Goal: Communication & Community: Share content

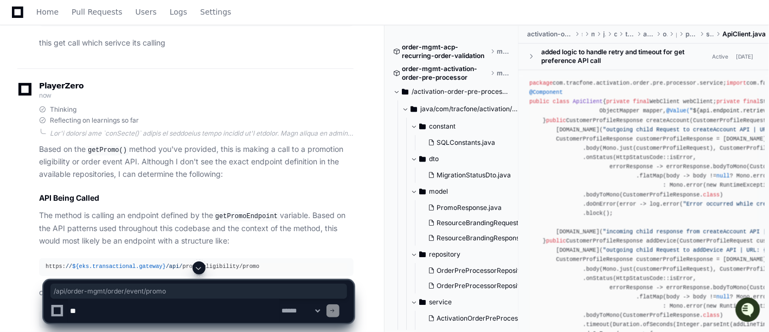
click at [207, 310] on textarea at bounding box center [174, 311] width 212 height 24
click at [200, 266] on span at bounding box center [199, 268] width 9 height 9
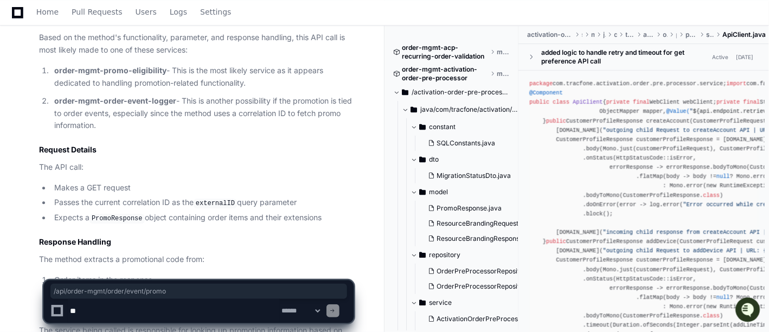
click at [183, 308] on textarea at bounding box center [174, 311] width 212 height 24
paste textarea "**********"
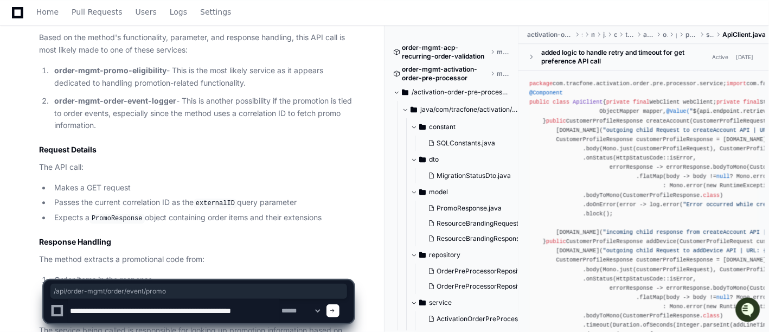
drag, startPoint x: 276, startPoint y: 310, endPoint x: 239, endPoint y: 308, distance: 37.5
click at [239, 308] on textarea at bounding box center [174, 311] width 212 height 24
paste textarea "**********"
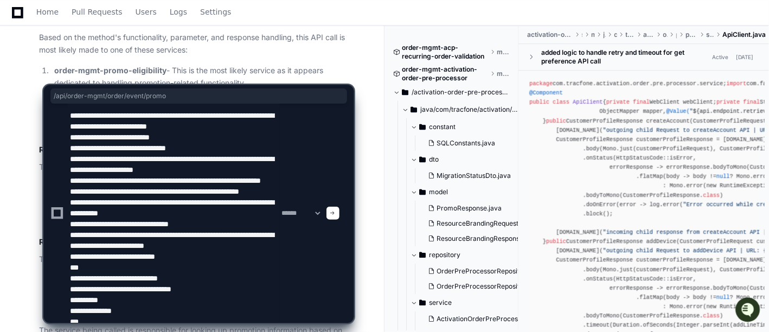
scroll to position [112, 0]
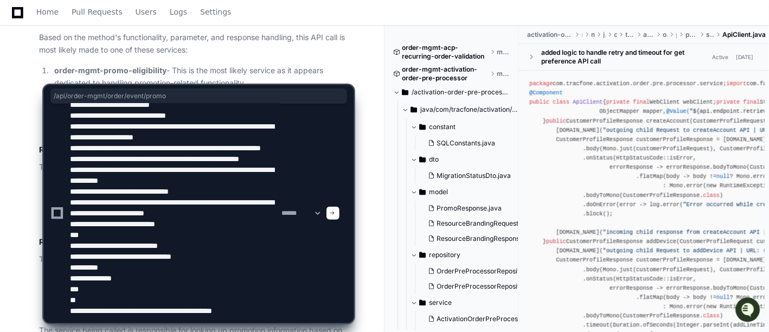
type textarea "**********"
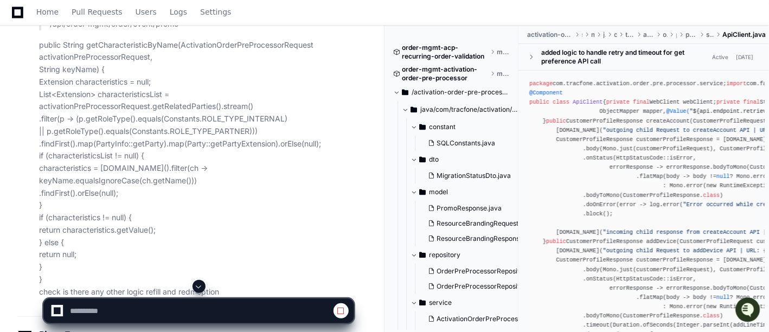
scroll to position [26681, 0]
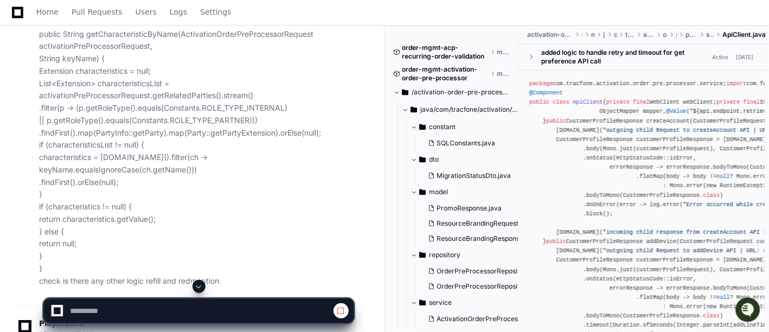
click at [198, 286] on span at bounding box center [199, 286] width 9 height 9
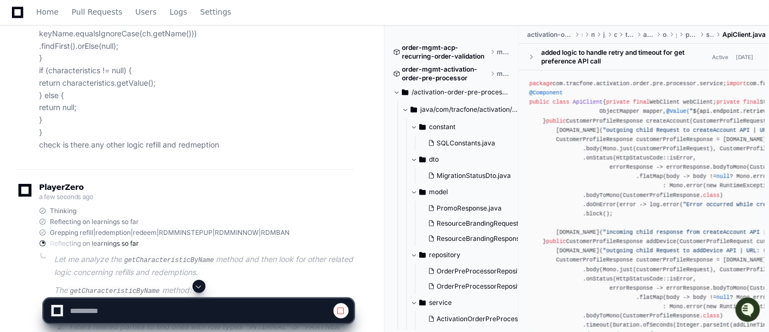
click at [198, 286] on span at bounding box center [199, 286] width 9 height 9
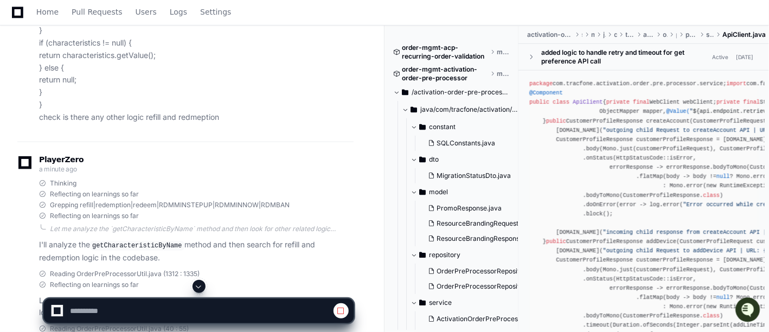
scroll to position [26847, 0]
click at [199, 287] on span at bounding box center [199, 286] width 9 height 9
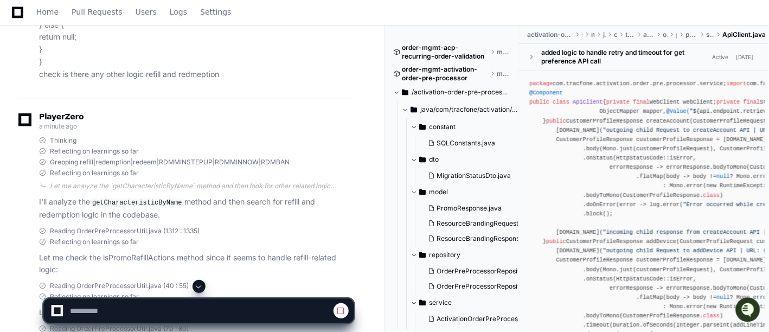
click at [201, 284] on span at bounding box center [199, 286] width 9 height 9
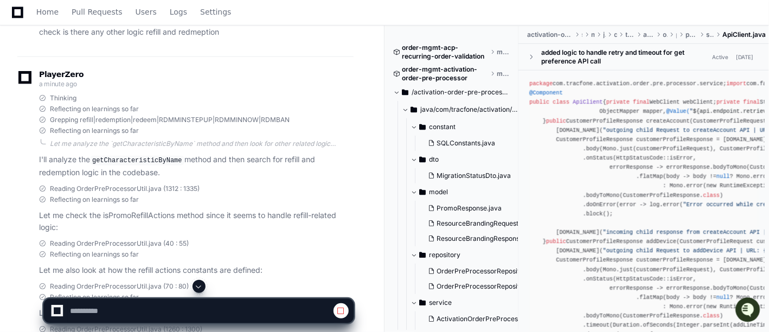
click at [201, 287] on span at bounding box center [199, 286] width 9 height 9
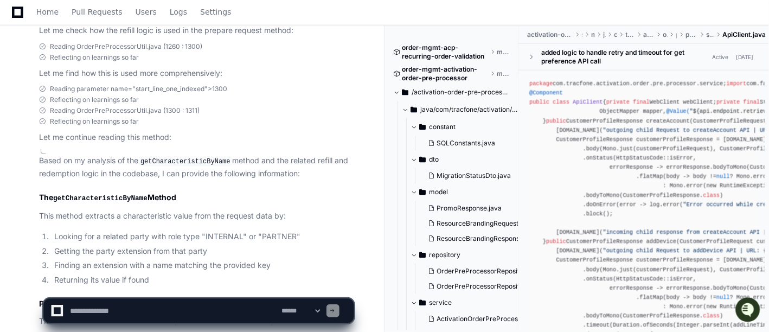
scroll to position [27213, 0]
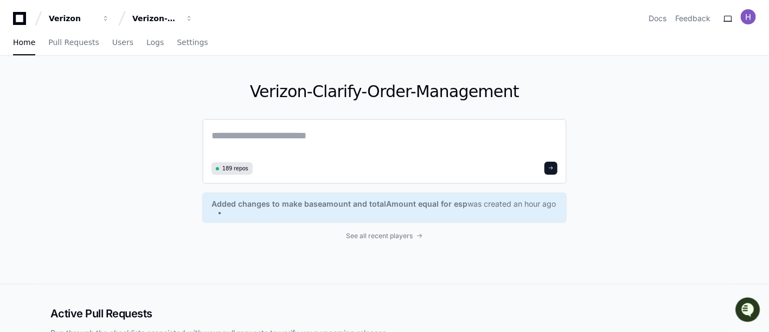
click at [273, 131] on textarea at bounding box center [385, 143] width 346 height 30
paste textarea "**********"
type textarea "**********"
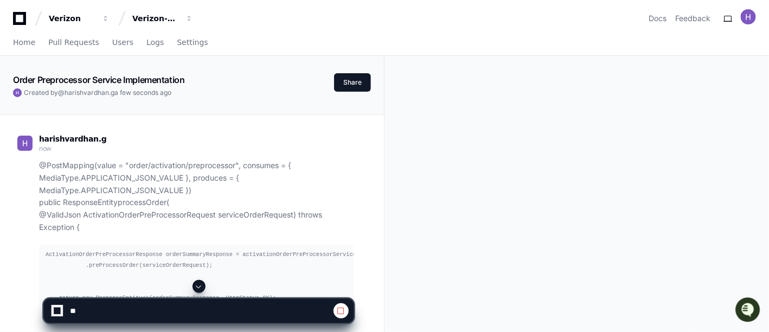
click at [200, 285] on span at bounding box center [199, 286] width 9 height 9
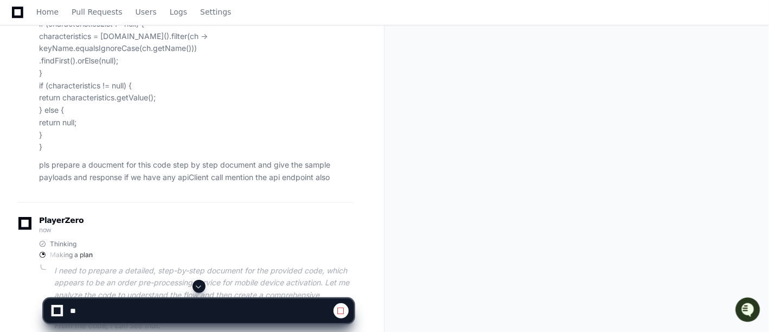
click at [197, 285] on span at bounding box center [199, 286] width 9 height 9
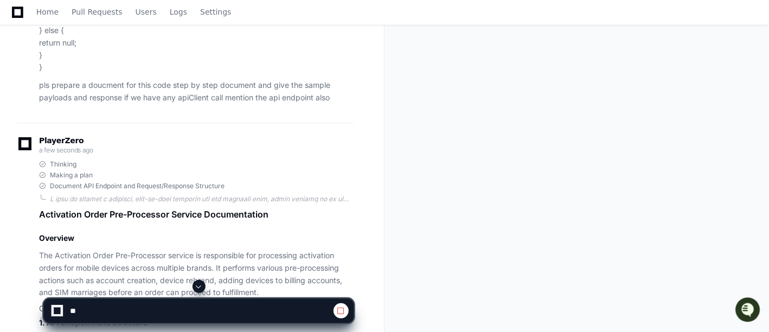
scroll to position [4911, 0]
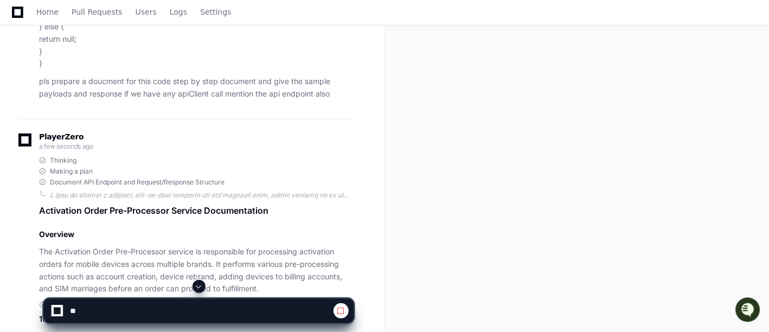
click at [199, 286] on span at bounding box center [199, 286] width 9 height 9
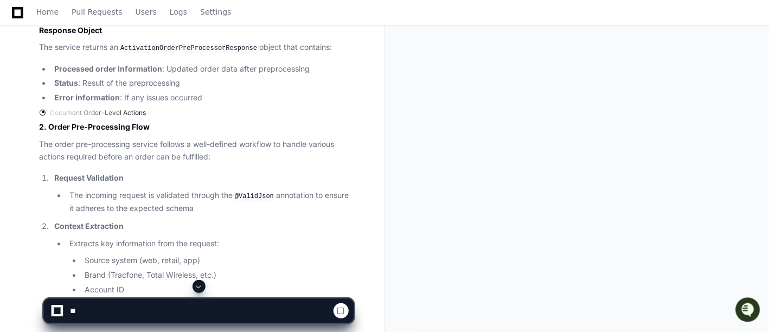
click at [201, 285] on span at bounding box center [199, 286] width 9 height 9
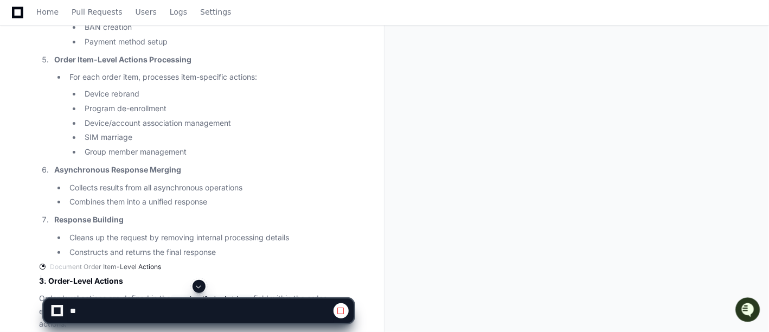
scroll to position [5999, 0]
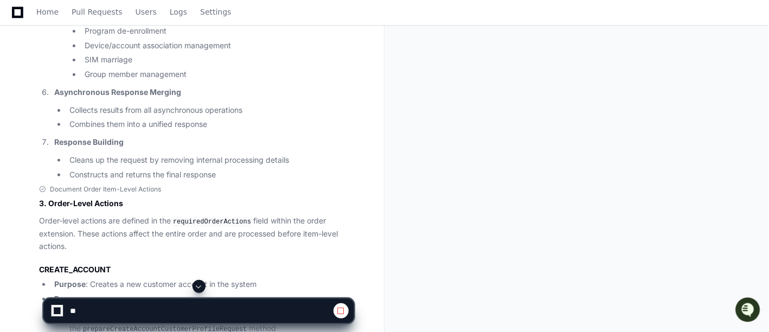
click at [200, 290] on span at bounding box center [199, 286] width 9 height 9
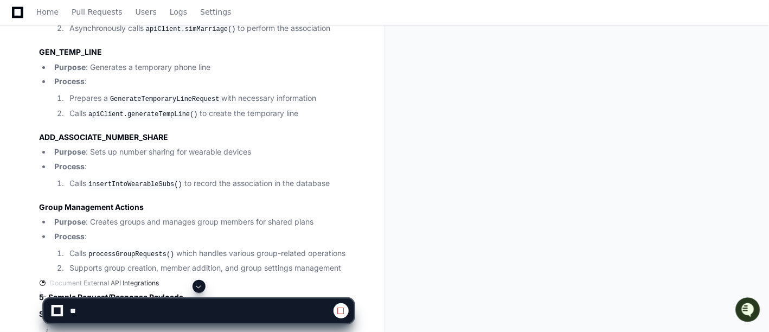
click at [200, 290] on span at bounding box center [199, 286] width 9 height 9
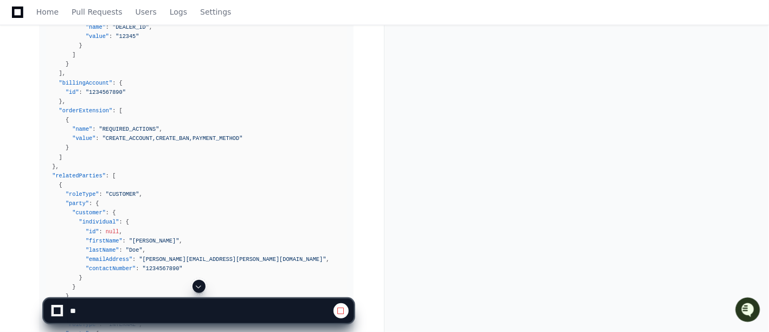
click at [200, 290] on span at bounding box center [199, 286] width 9 height 9
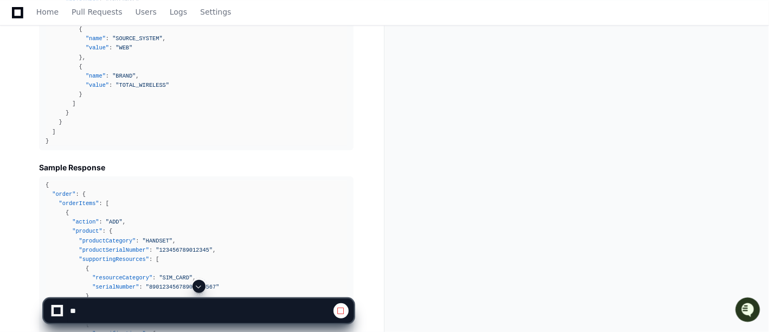
click at [200, 290] on span at bounding box center [199, 286] width 9 height 9
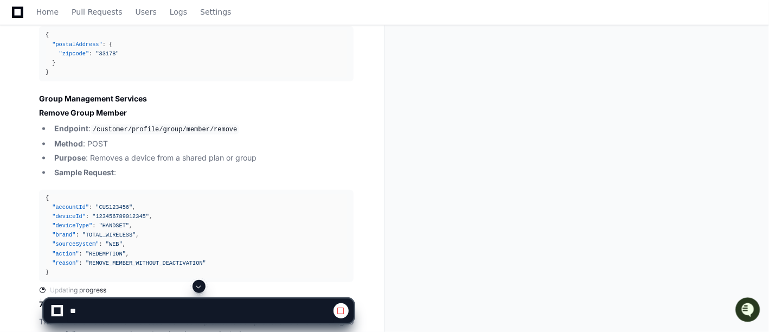
click at [200, 290] on span at bounding box center [199, 286] width 9 height 9
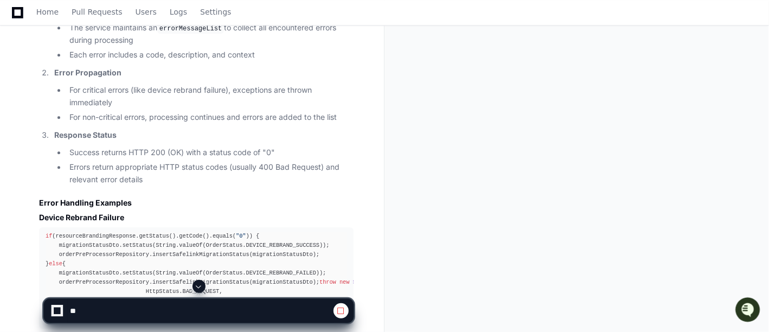
click at [200, 290] on span at bounding box center [199, 286] width 9 height 9
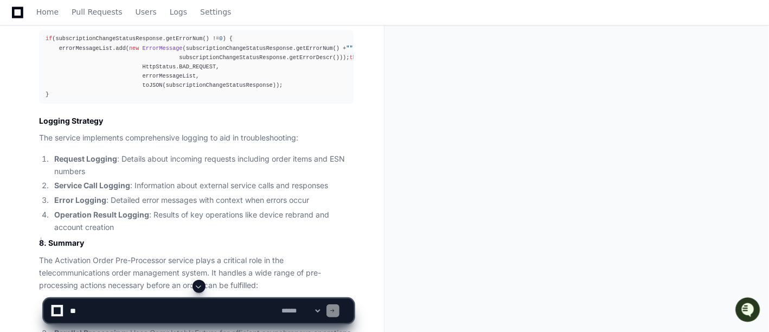
click at [200, 290] on span at bounding box center [199, 286] width 9 height 9
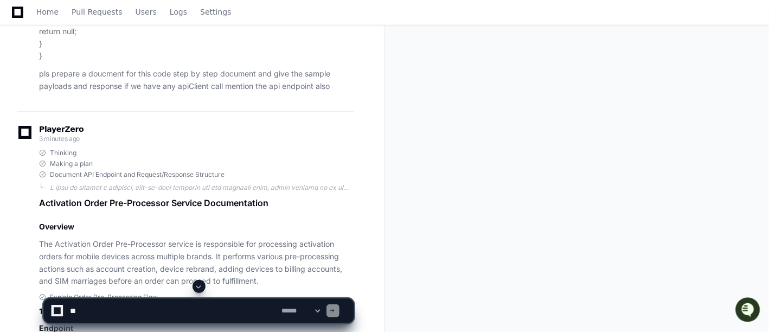
scroll to position [4919, 0]
click at [38, 203] on div "Thinking Making a plan Document API Endpoint and Request/Response Structure Act…" at bounding box center [185, 217] width 336 height 139
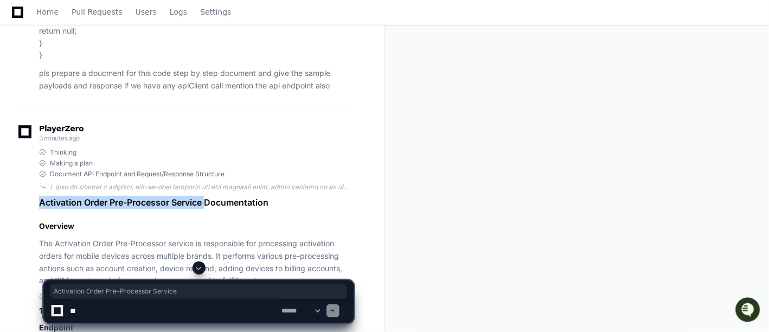
drag, startPoint x: 38, startPoint y: 203, endPoint x: 203, endPoint y: 206, distance: 164.9
click at [203, 206] on div "Thinking Making a plan Document API Endpoint and Request/Response Structure Act…" at bounding box center [185, 217] width 336 height 139
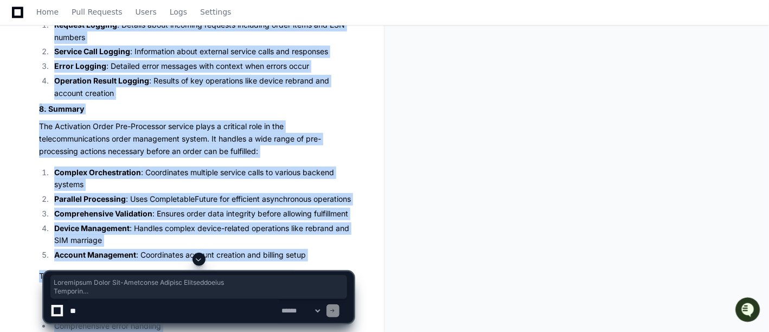
scroll to position [12086, 0]
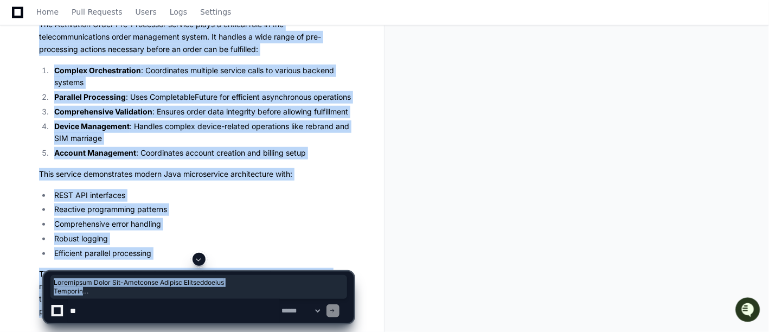
click at [202, 257] on span at bounding box center [199, 259] width 9 height 9
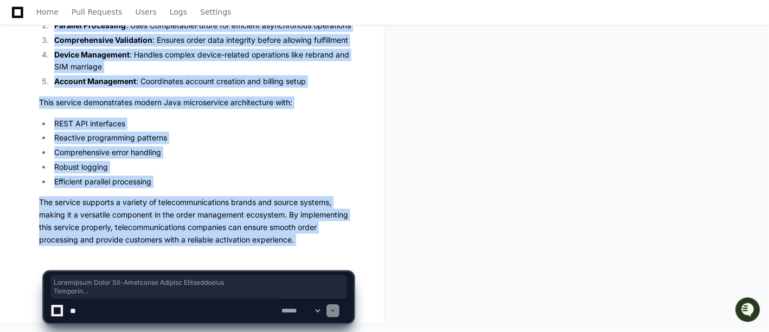
copy app-player-page "Activation Order Pre-Processor Service Documentation Overview The Activation Or…"
